Goal: Task Accomplishment & Management: Manage account settings

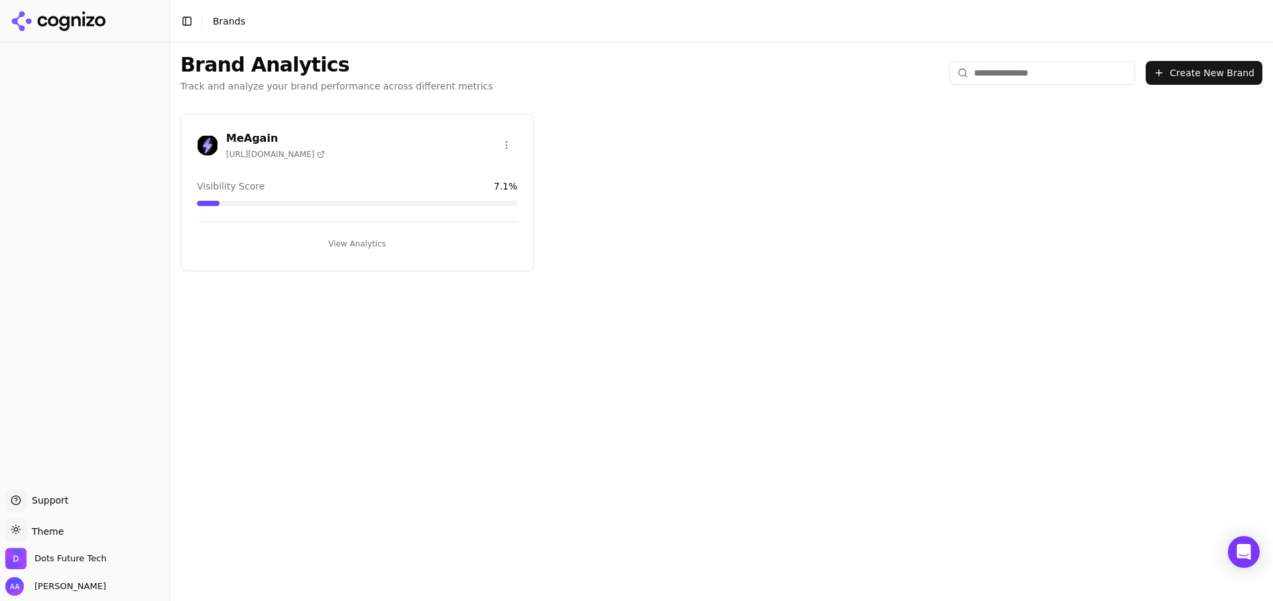
click at [316, 159] on div "MeAgain [URL][DOMAIN_NAME]" at bounding box center [357, 147] width 352 height 33
click at [243, 135] on h3 "MeAgain" at bounding box center [275, 139] width 99 height 16
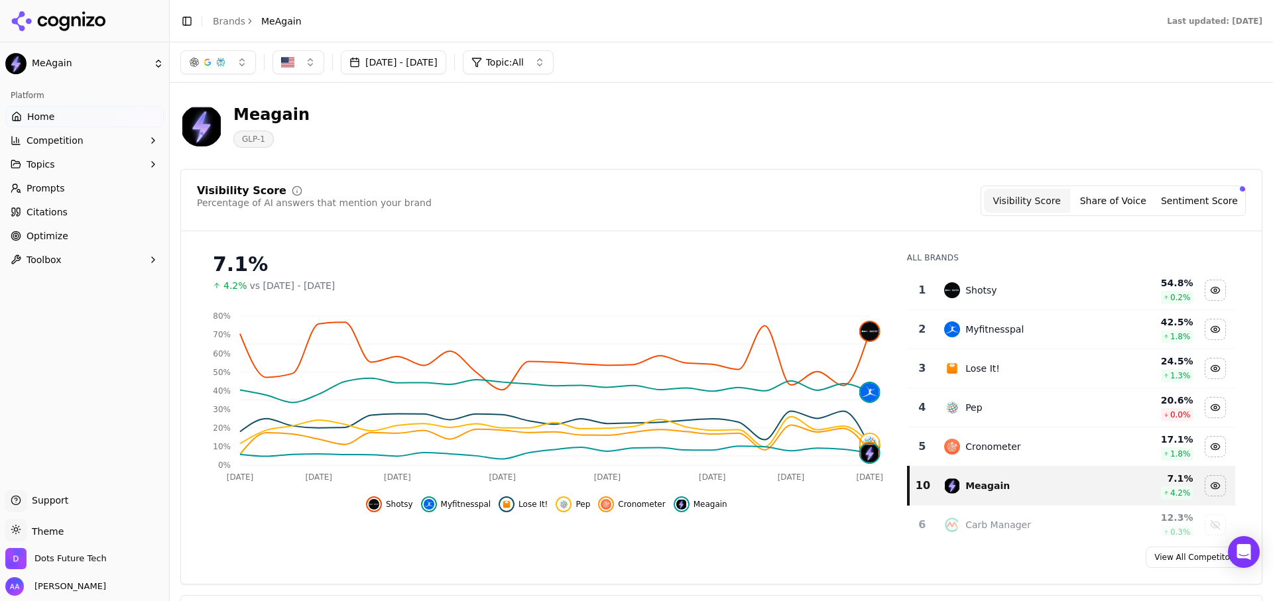
click at [718, 509] on span "Meagain" at bounding box center [711, 504] width 34 height 11
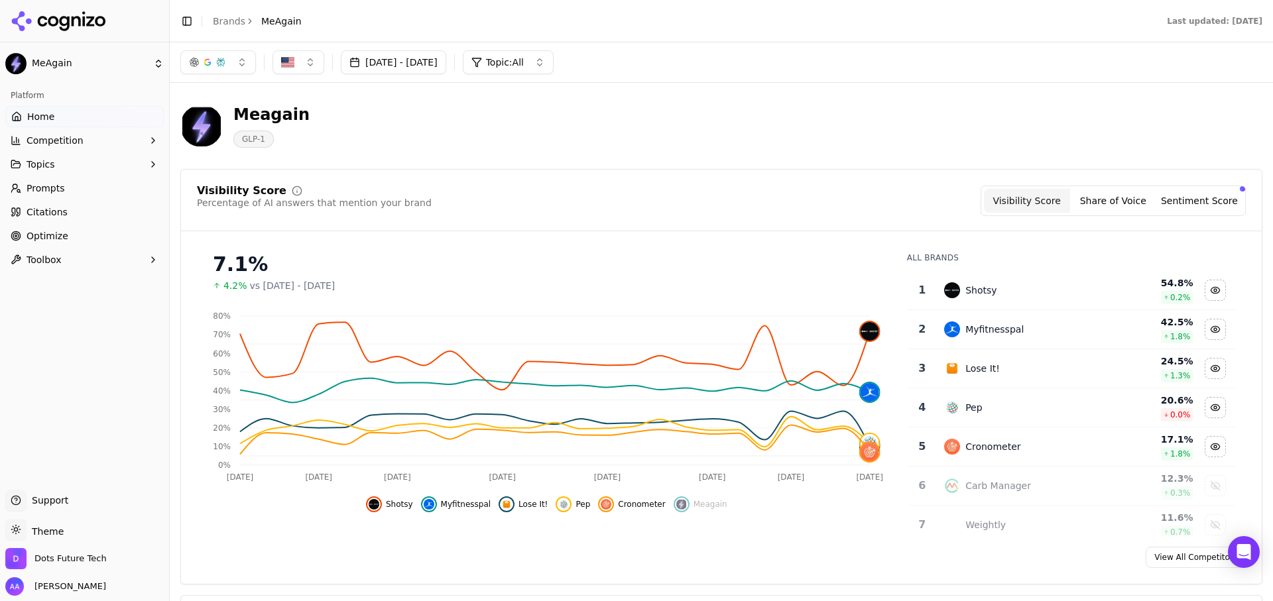
click at [718, 509] on span "Meagain" at bounding box center [711, 504] width 34 height 11
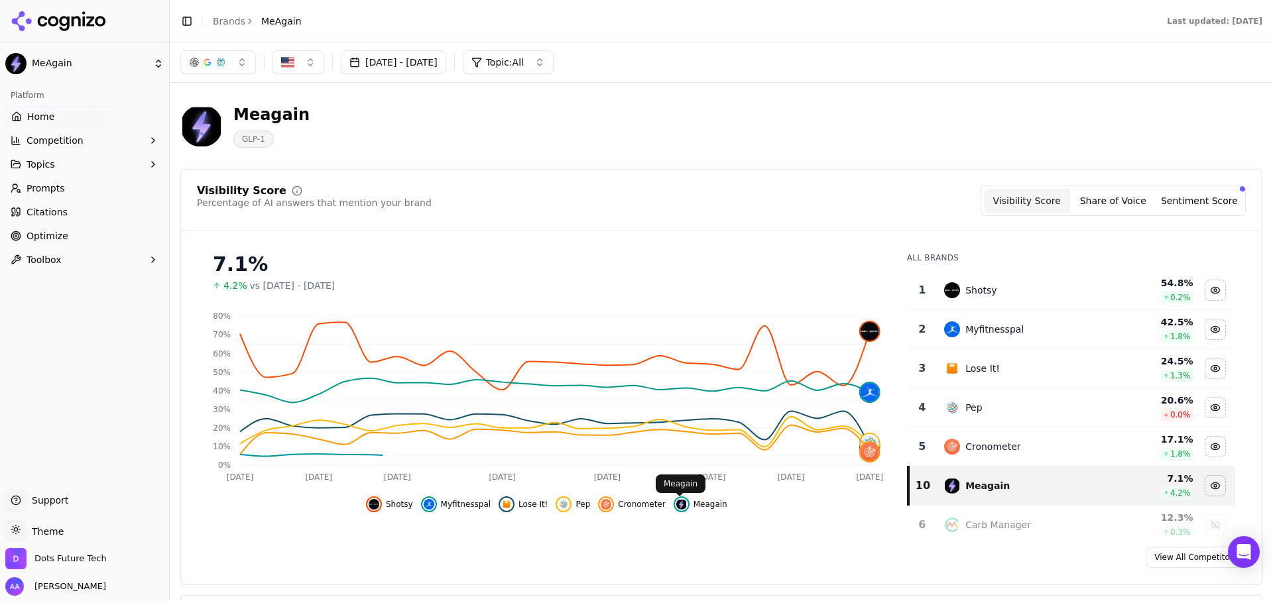
click at [623, 506] on span "Cronometer" at bounding box center [641, 504] width 47 height 11
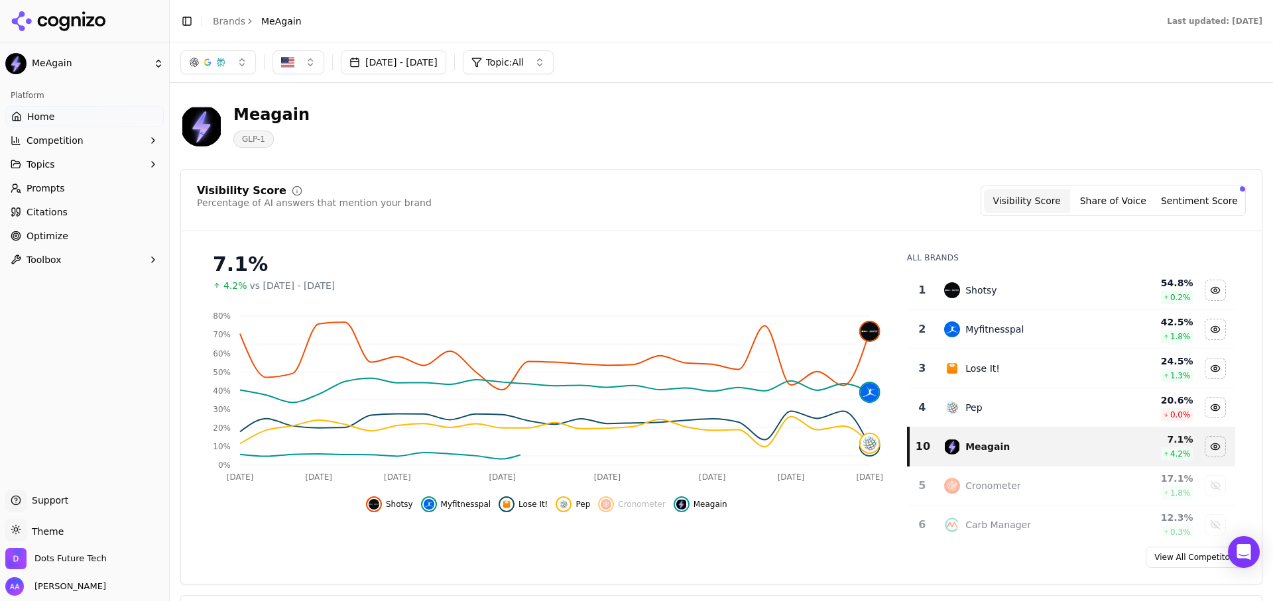
click at [571, 513] on button "Pep" at bounding box center [573, 505] width 34 height 16
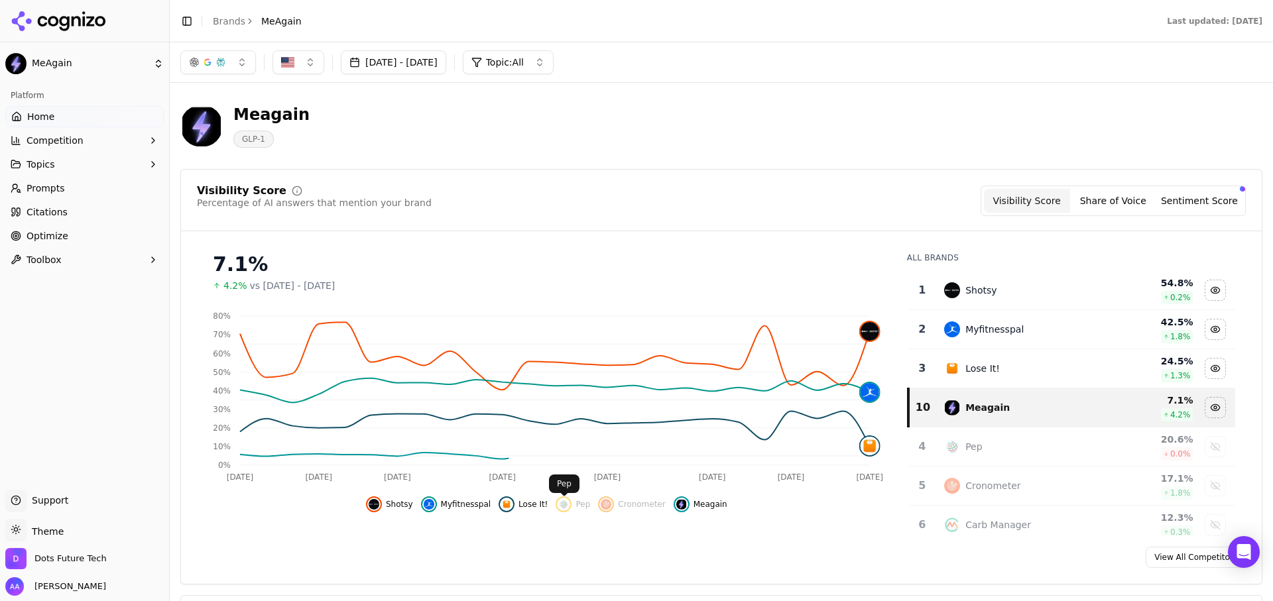
click at [517, 509] on button "Lose It!" at bounding box center [523, 505] width 49 height 16
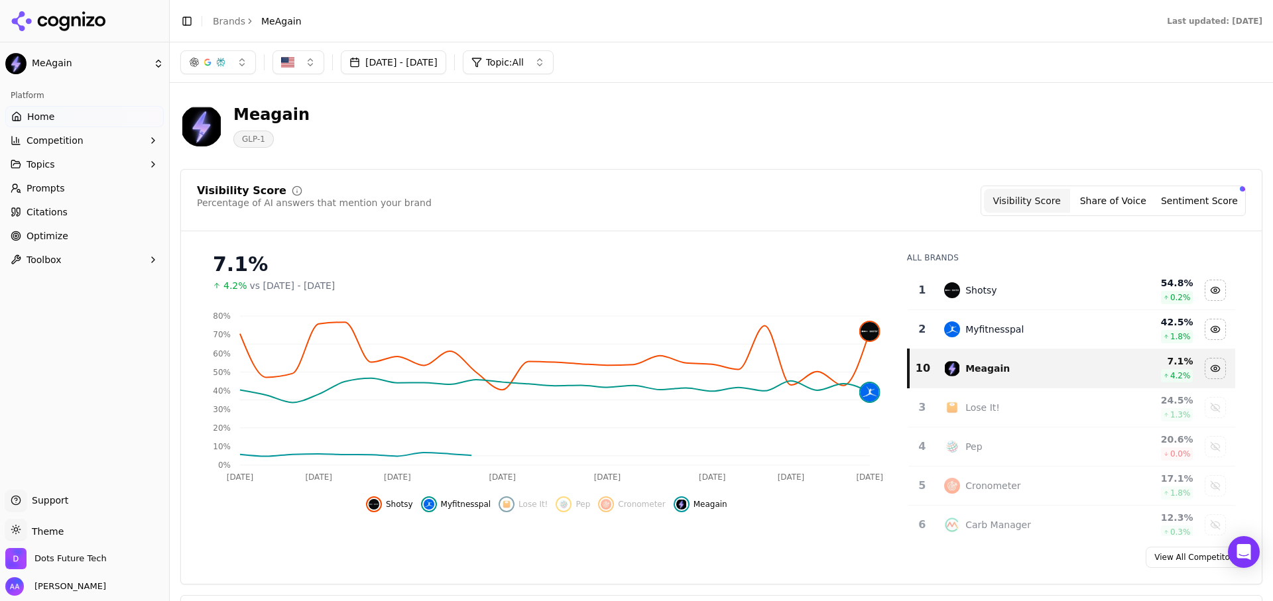
click at [450, 511] on button "Myfitnesspal" at bounding box center [456, 505] width 70 height 16
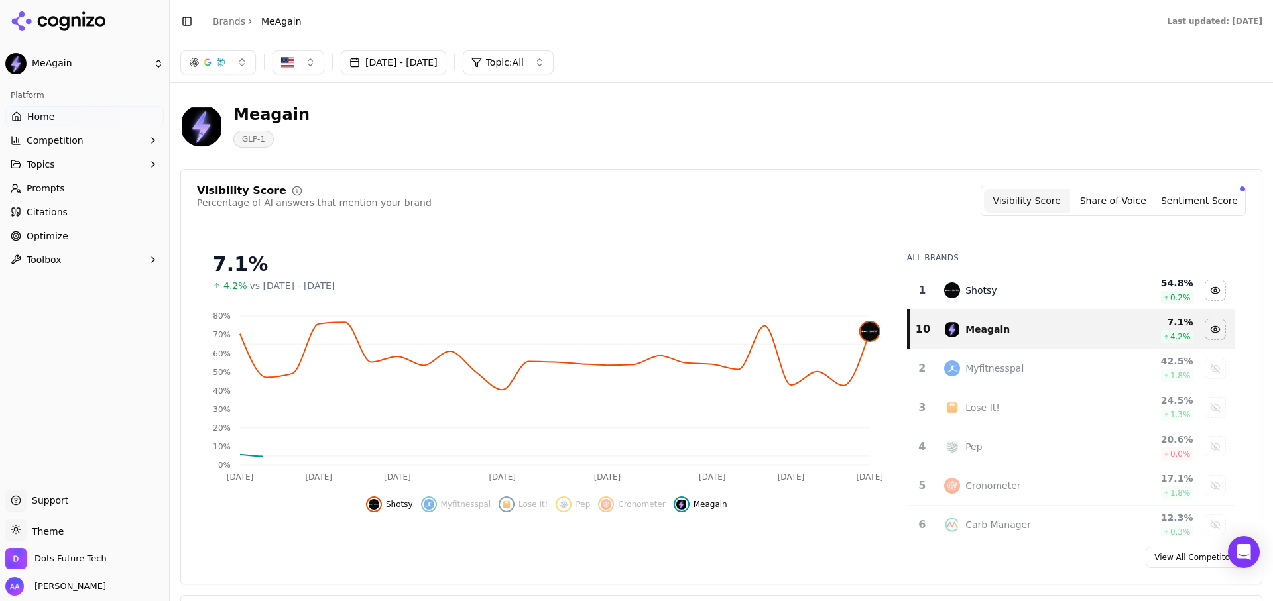
click at [382, 507] on div "Hide shotsy data" at bounding box center [374, 505] width 16 height 16
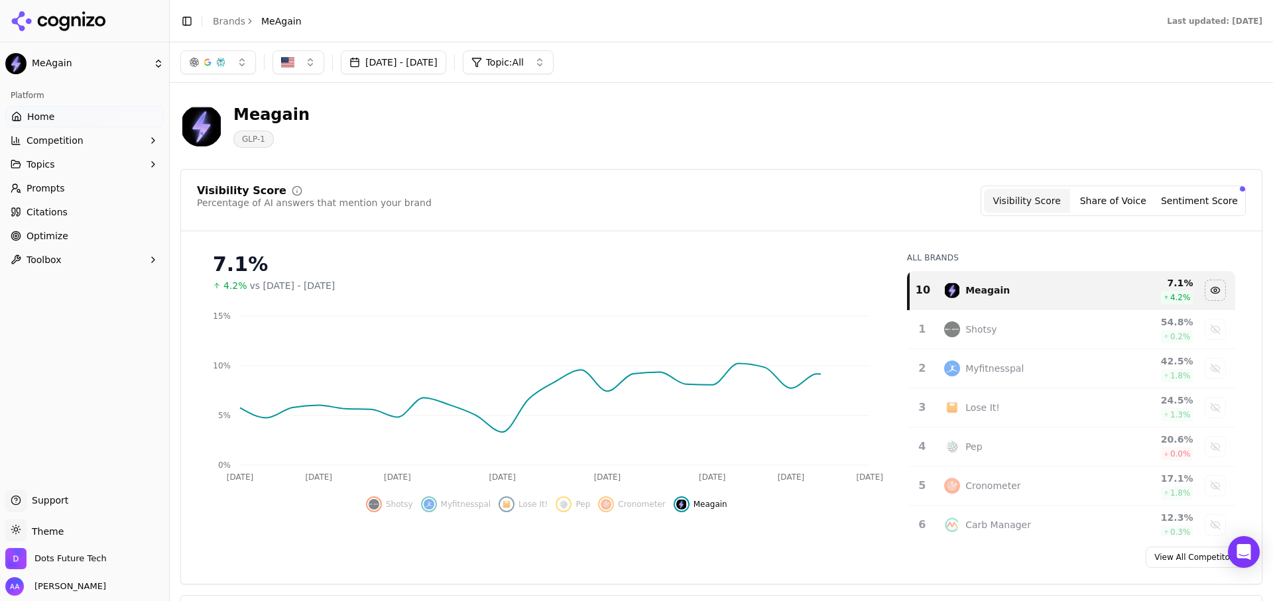
click at [428, 43] on div "[DATE] - [DATE] Topic: All" at bounding box center [721, 62] width 1103 height 40
click at [431, 65] on button "[DATE] - [DATE]" at bounding box center [393, 62] width 105 height 24
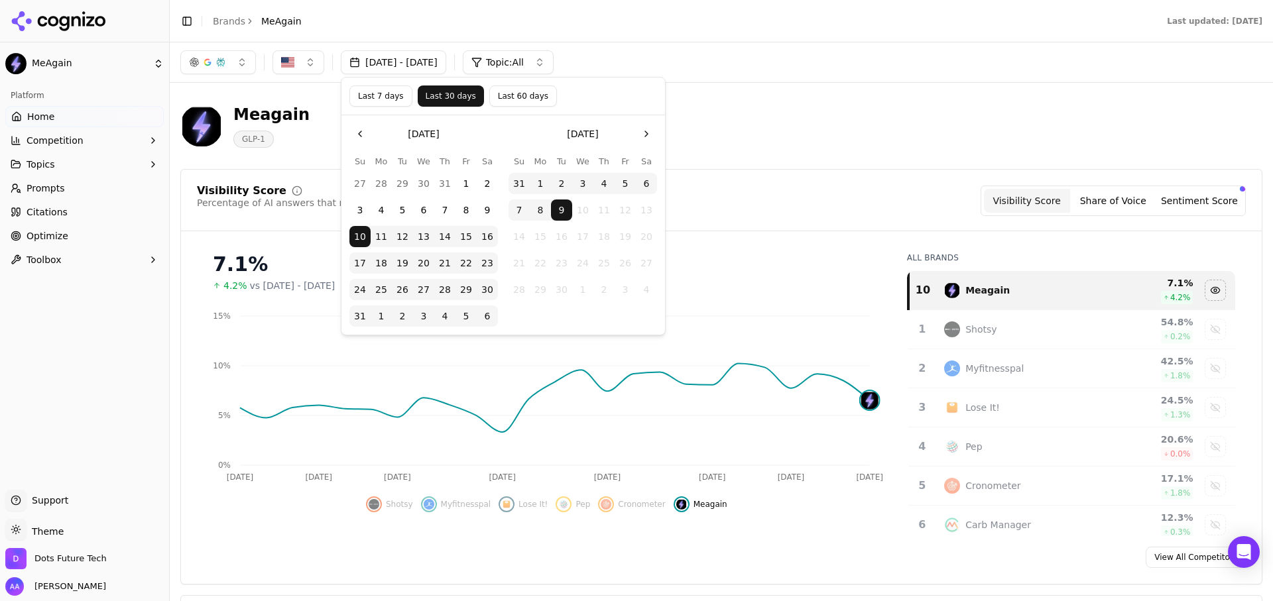
click at [523, 94] on button "Last 60 days" at bounding box center [523, 96] width 68 height 21
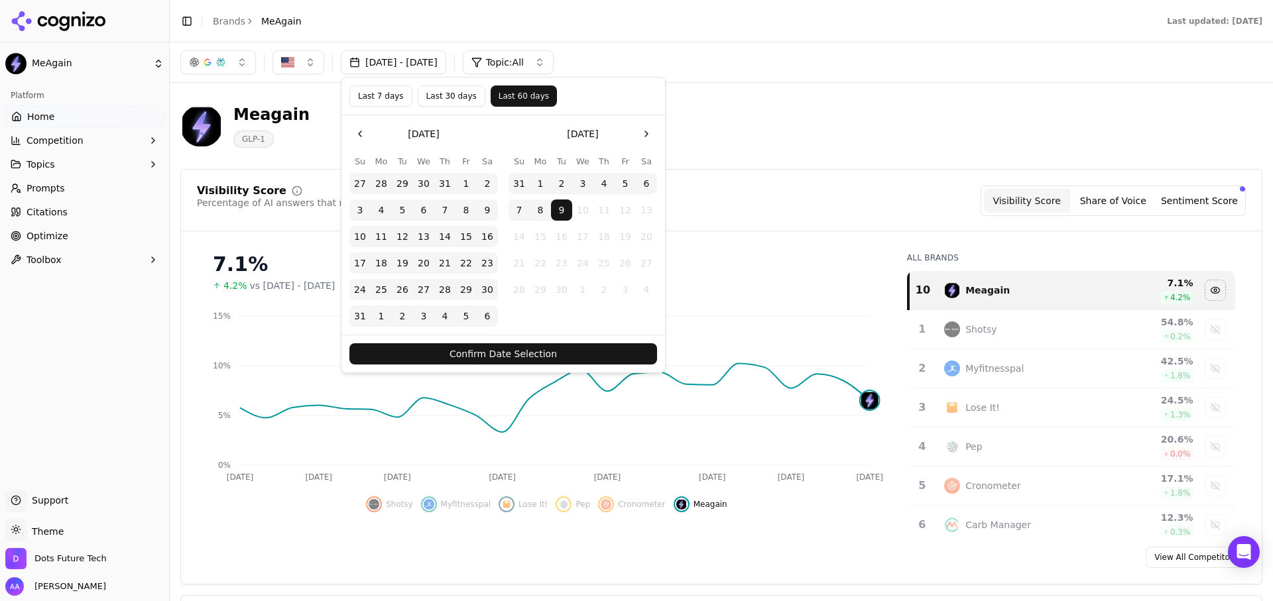
click at [540, 361] on button "Confirm Date Selection" at bounding box center [503, 354] width 308 height 21
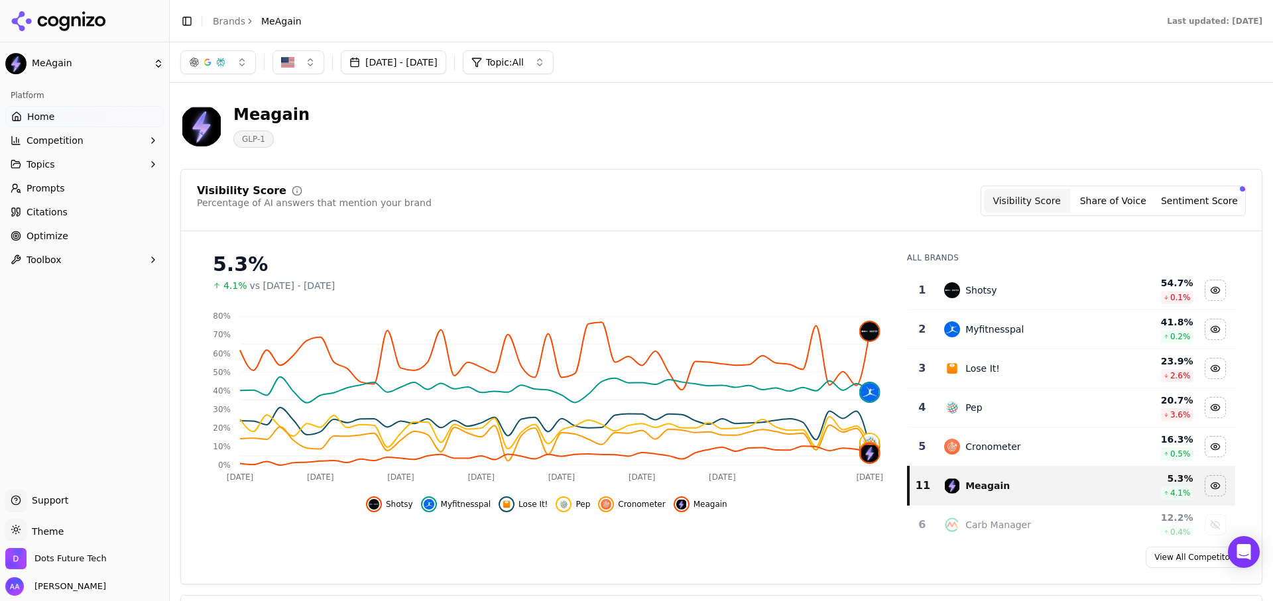
click at [632, 500] on span "Cronometer" at bounding box center [641, 504] width 47 height 11
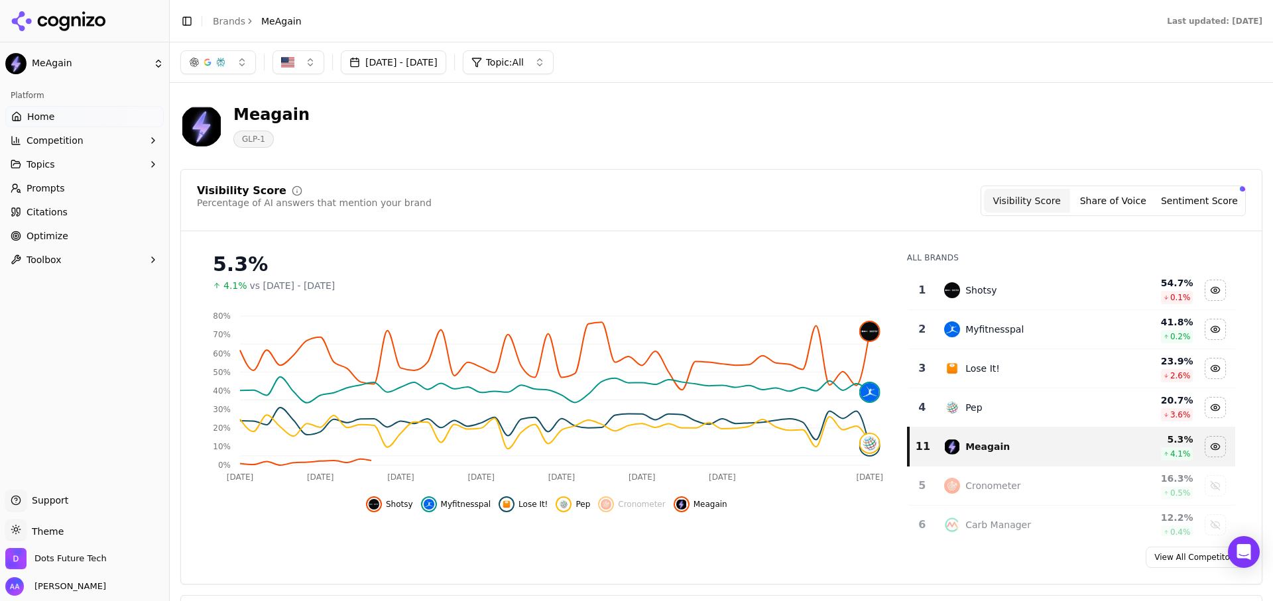
click at [570, 500] on div "Hide pep data" at bounding box center [564, 505] width 16 height 16
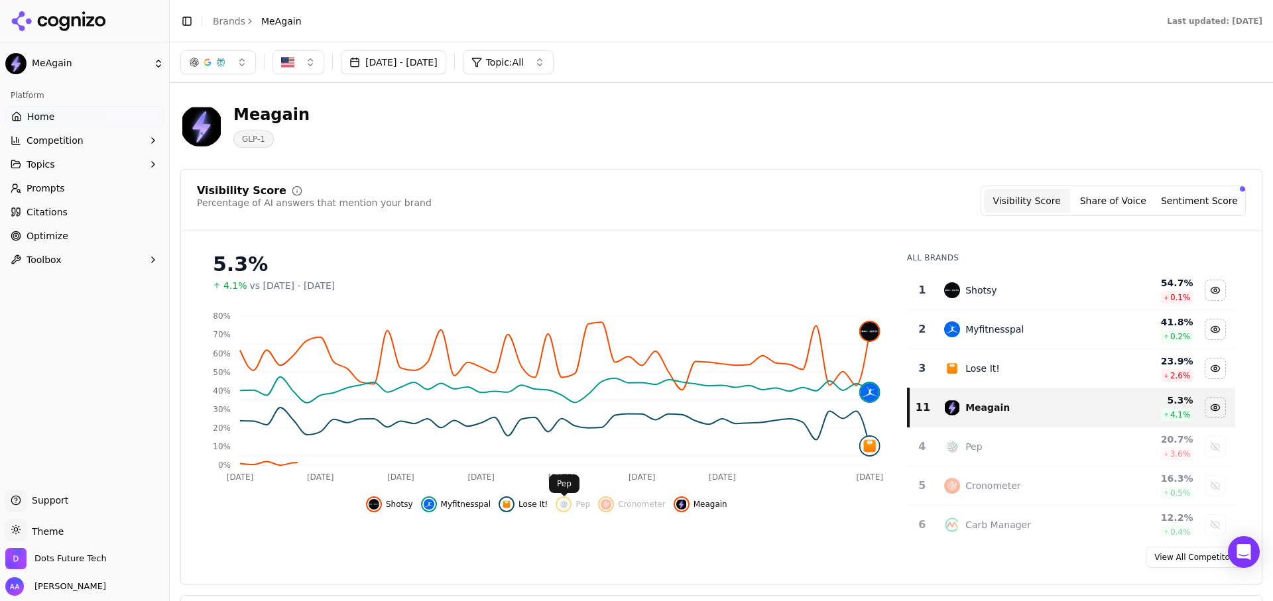
click at [509, 502] on body "MeAgain Platform Home Competition Topics Prompts Citations Optimize Toolbox Sup…" at bounding box center [636, 300] width 1273 height 601
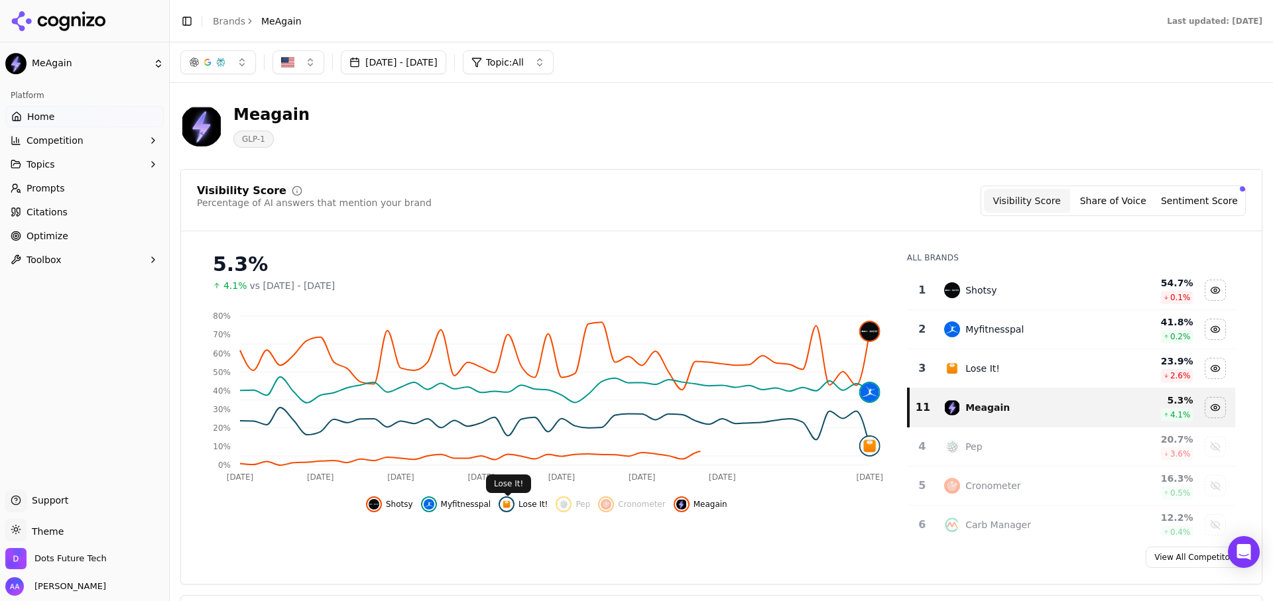
click at [464, 509] on span "Myfitnesspal" at bounding box center [466, 504] width 50 height 11
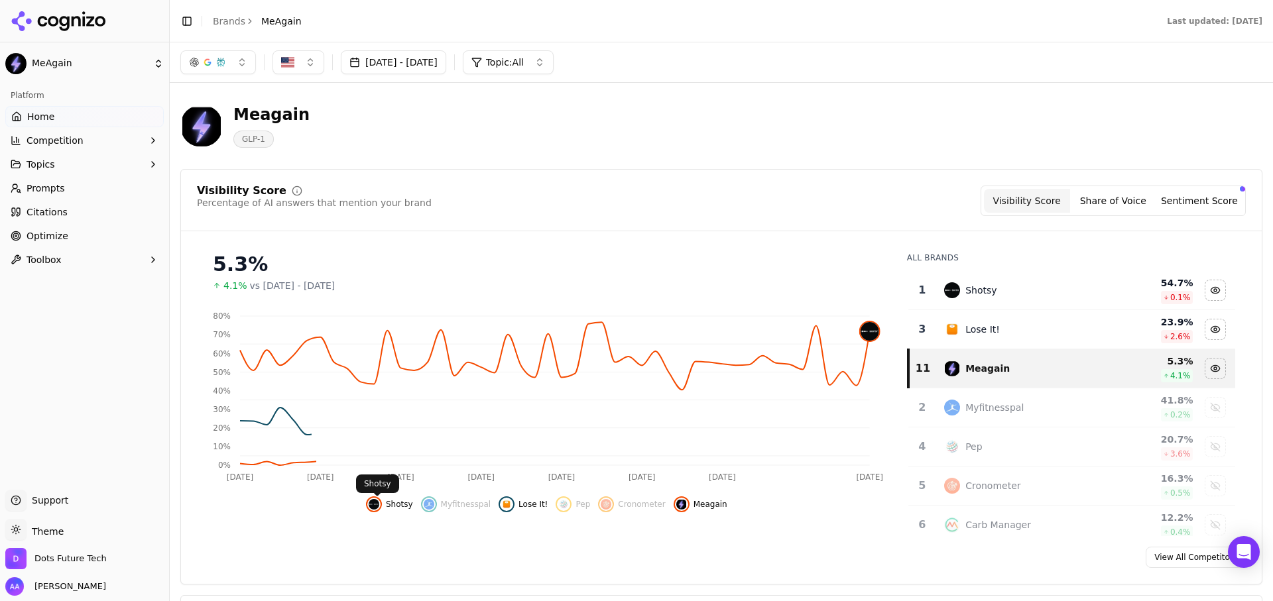
click at [373, 509] on img "Hide shotsy data" at bounding box center [374, 504] width 11 height 11
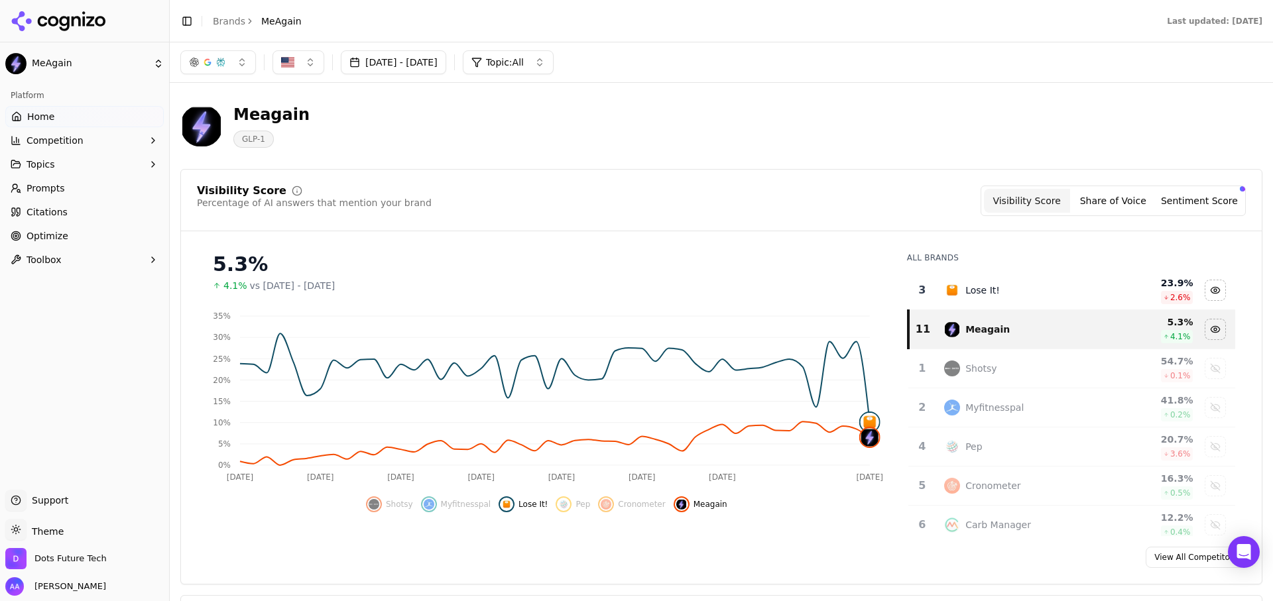
click at [525, 505] on span "Lose It!" at bounding box center [533, 504] width 29 height 11
